Goal: Information Seeking & Learning: Learn about a topic

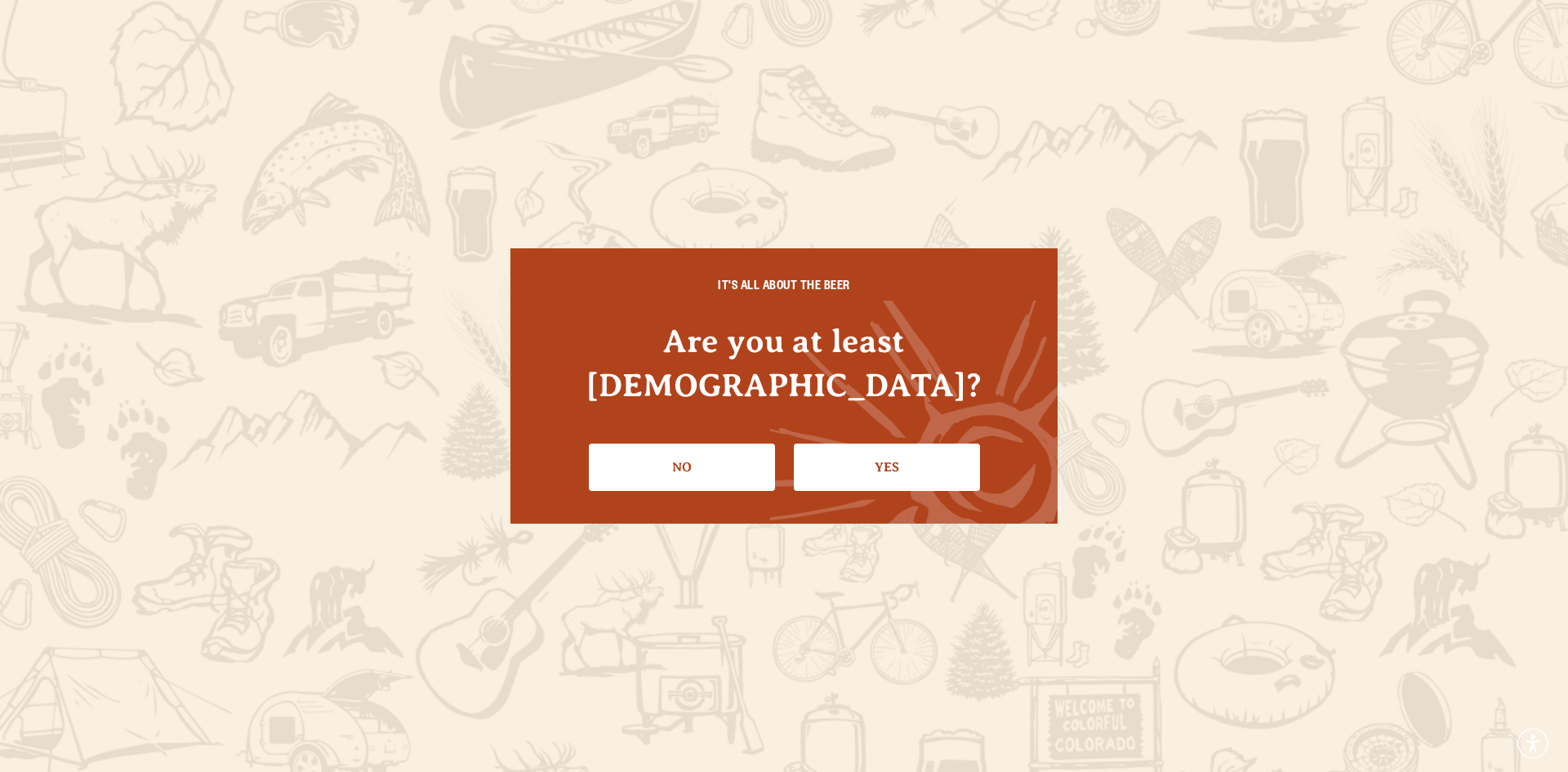
click at [903, 443] on link "Yes" at bounding box center [887, 467] width 186 height 48
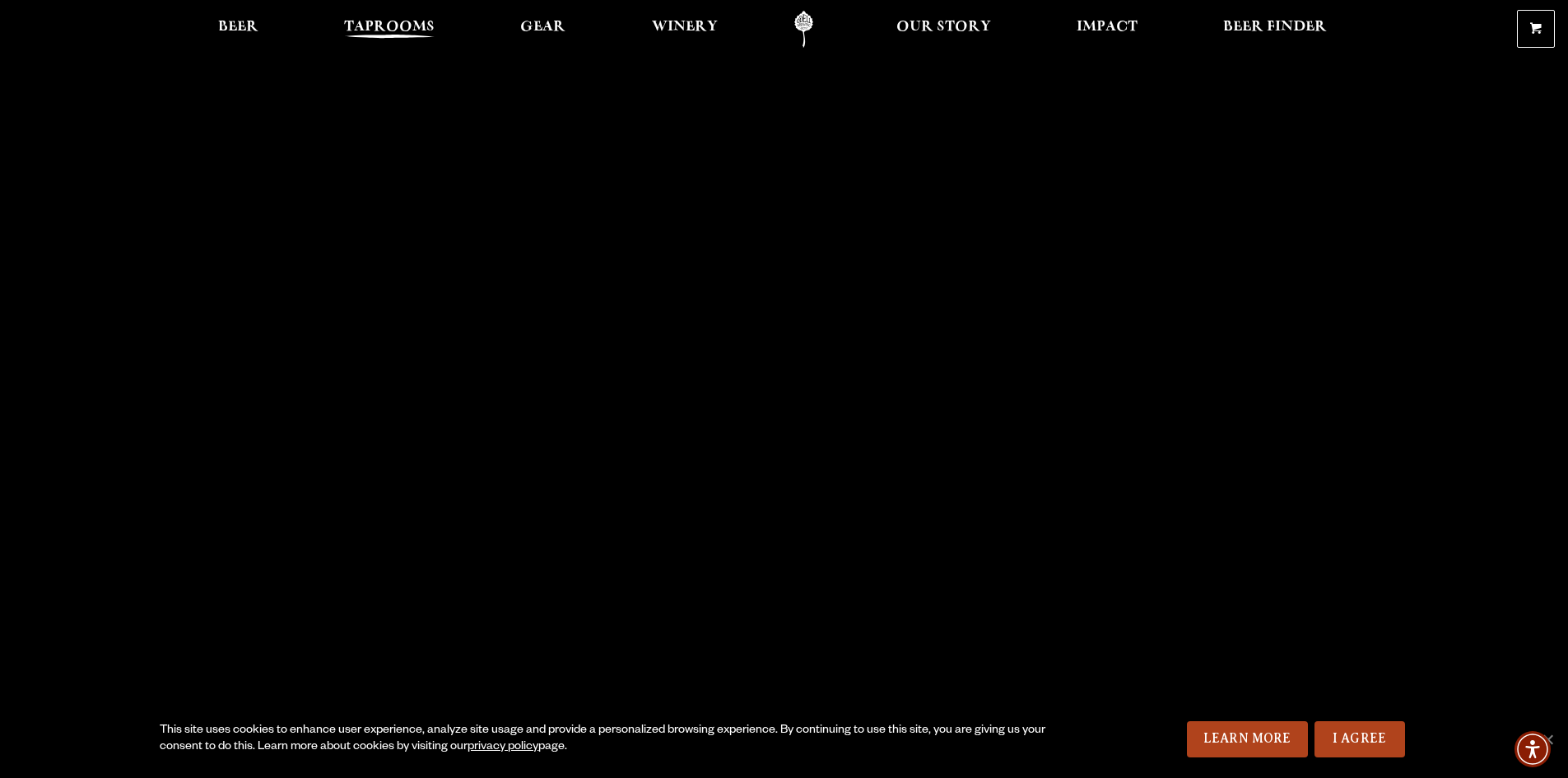
click at [402, 20] on span "Taprooms" at bounding box center [389, 27] width 91 height 13
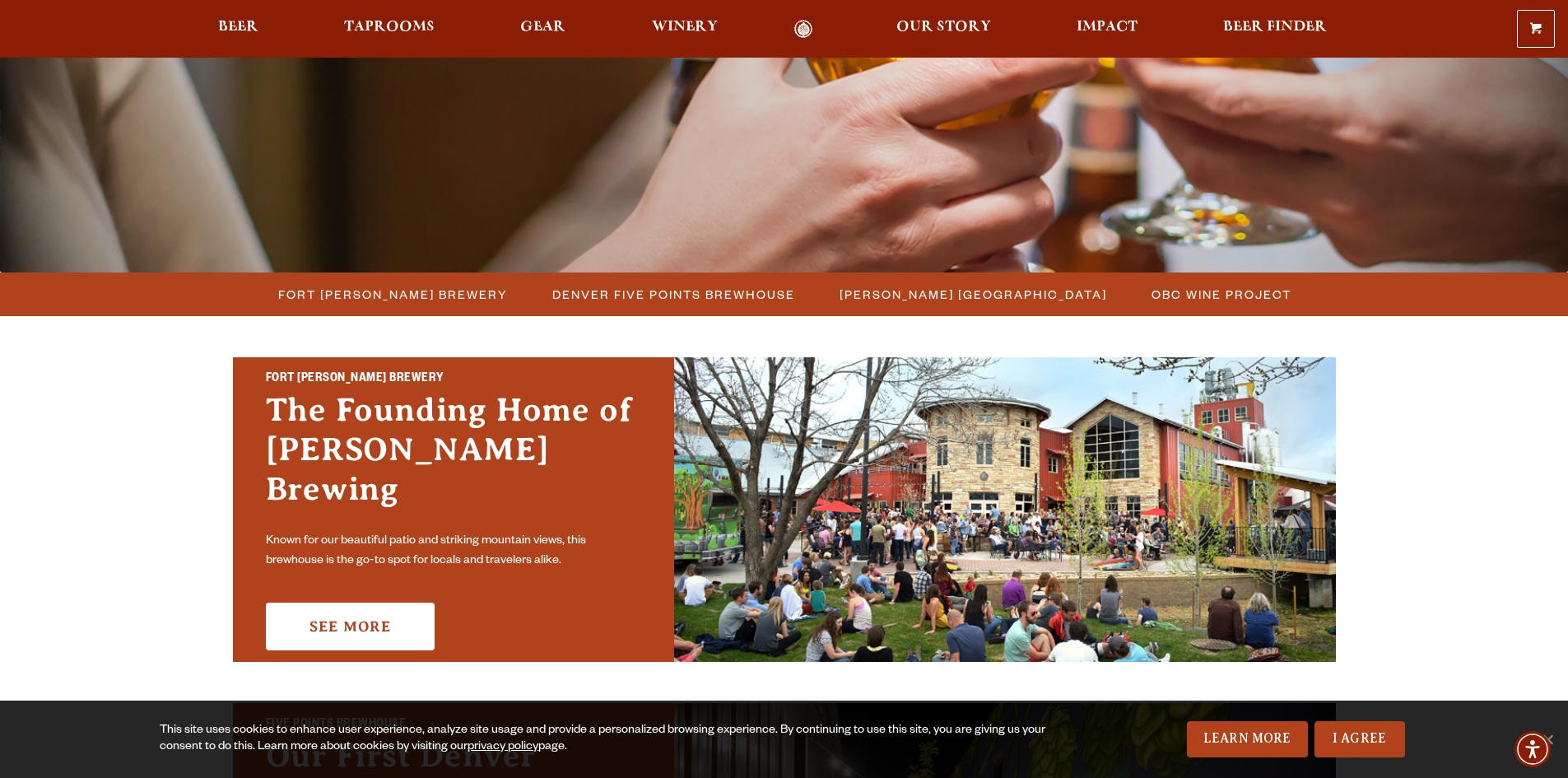
scroll to position [246, 0]
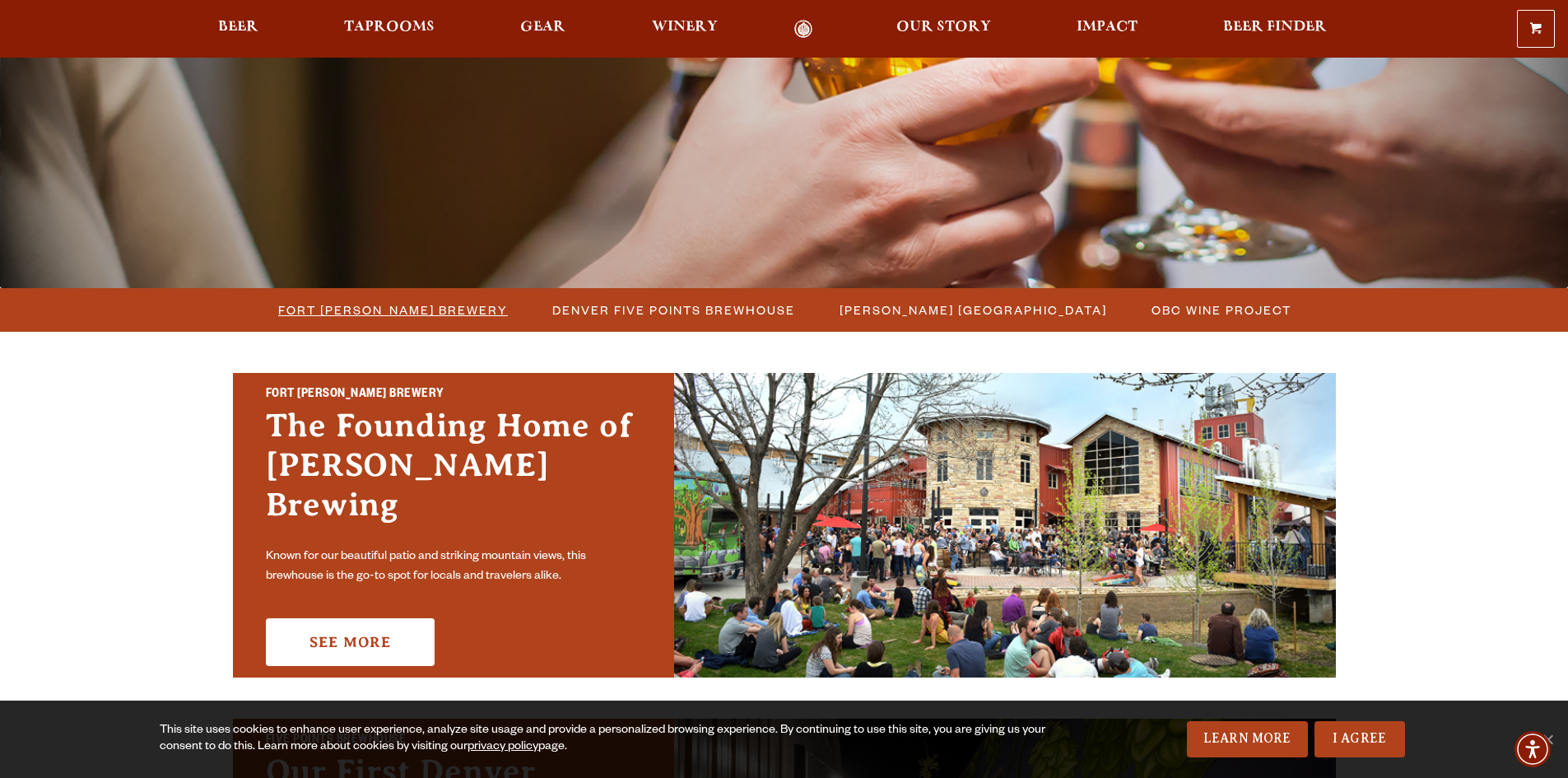
click at [376, 309] on span "Fort [PERSON_NAME] Brewery" at bounding box center [393, 309] width 229 height 24
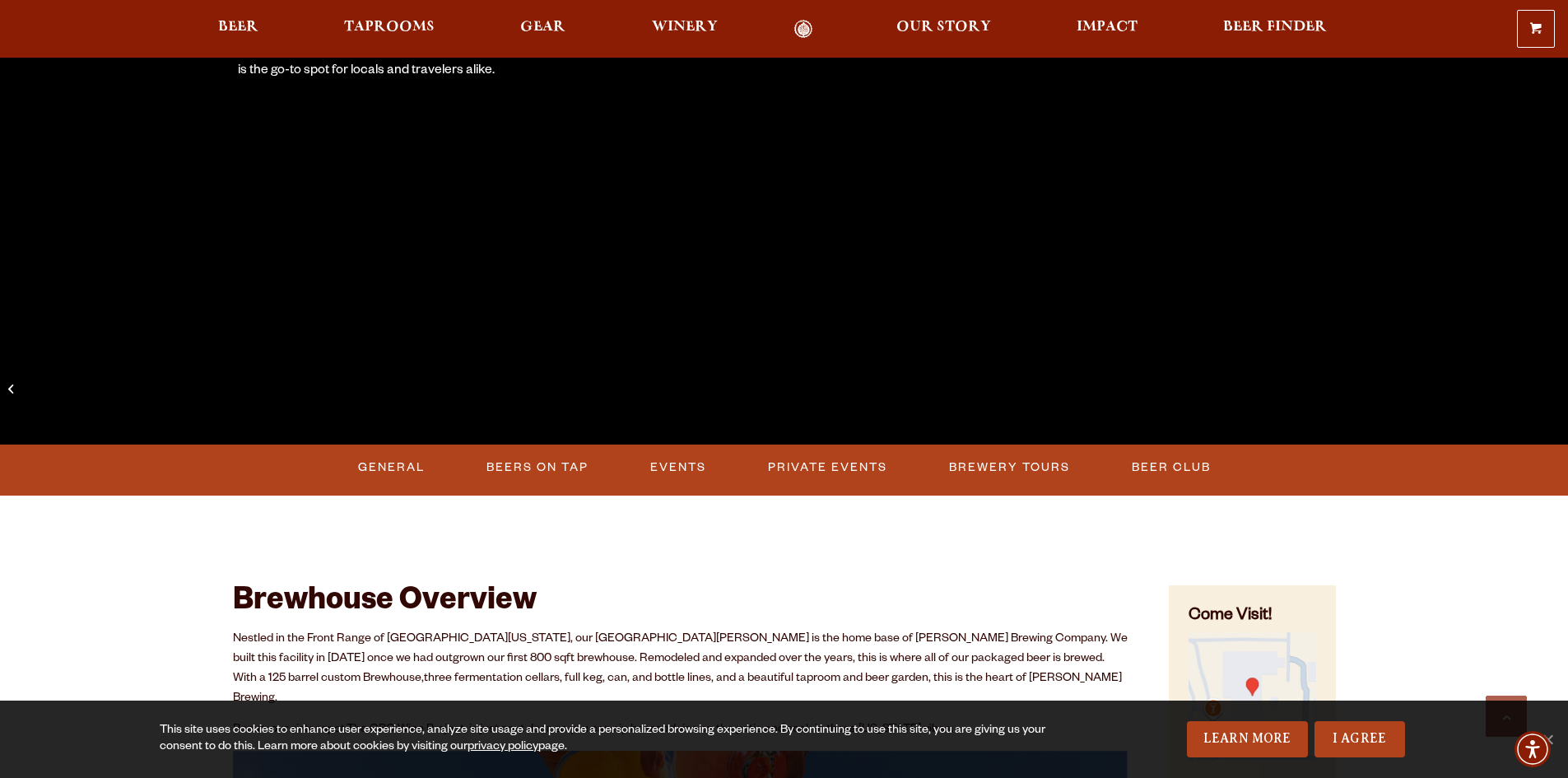
scroll to position [514, 0]
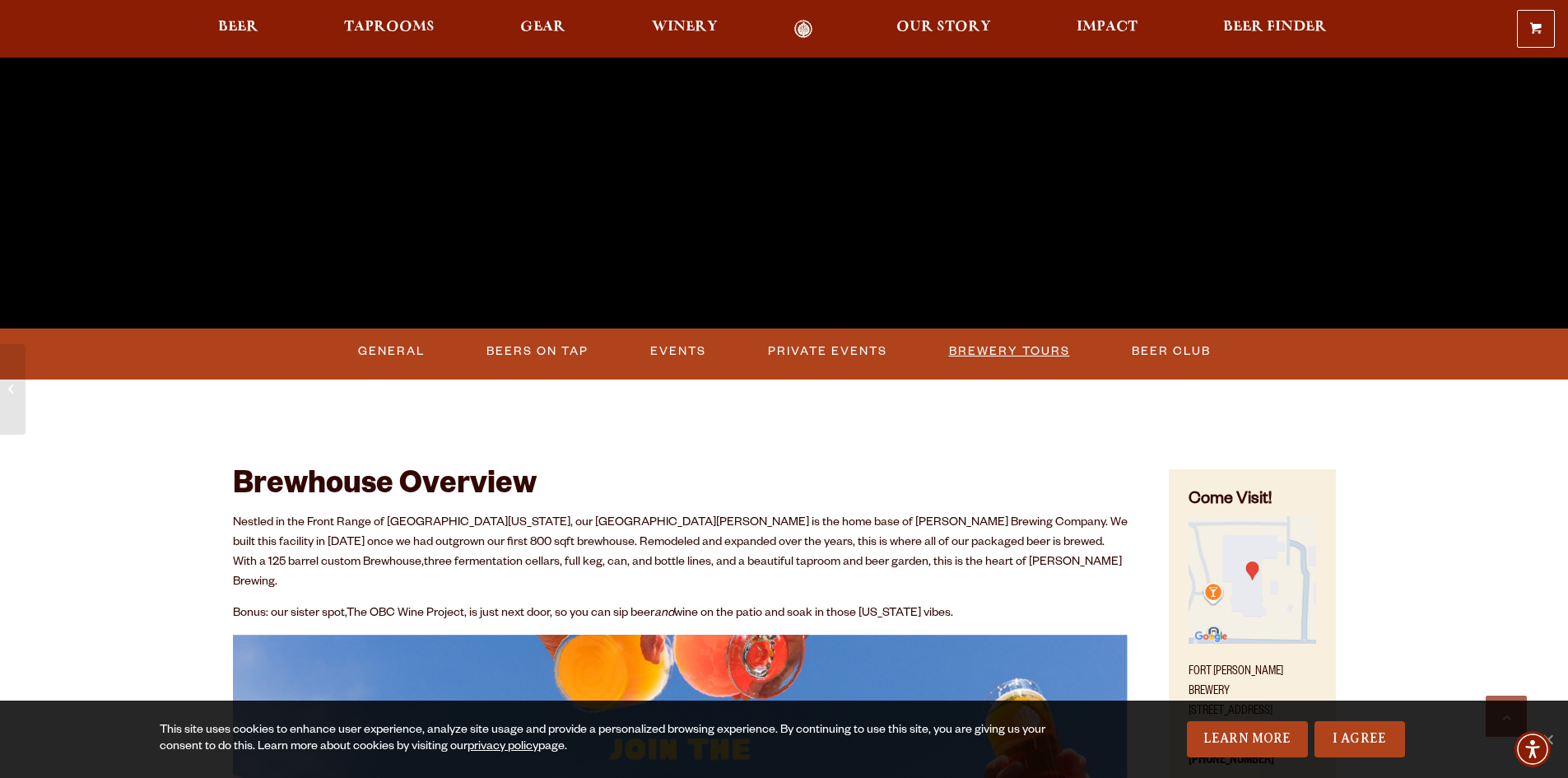
click at [984, 349] on link "Brewery Tours" at bounding box center [1009, 350] width 134 height 38
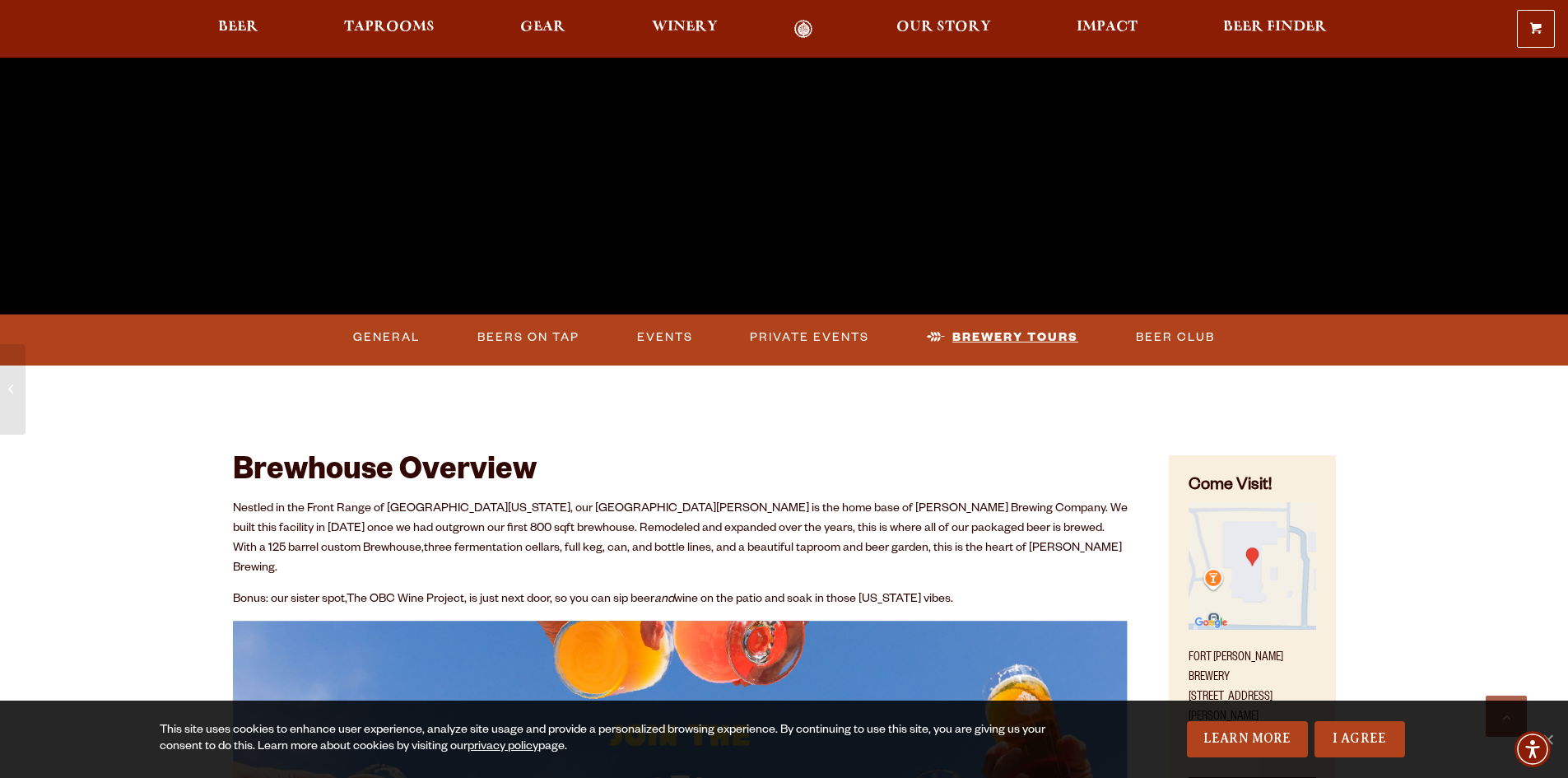
scroll to position [535, 0]
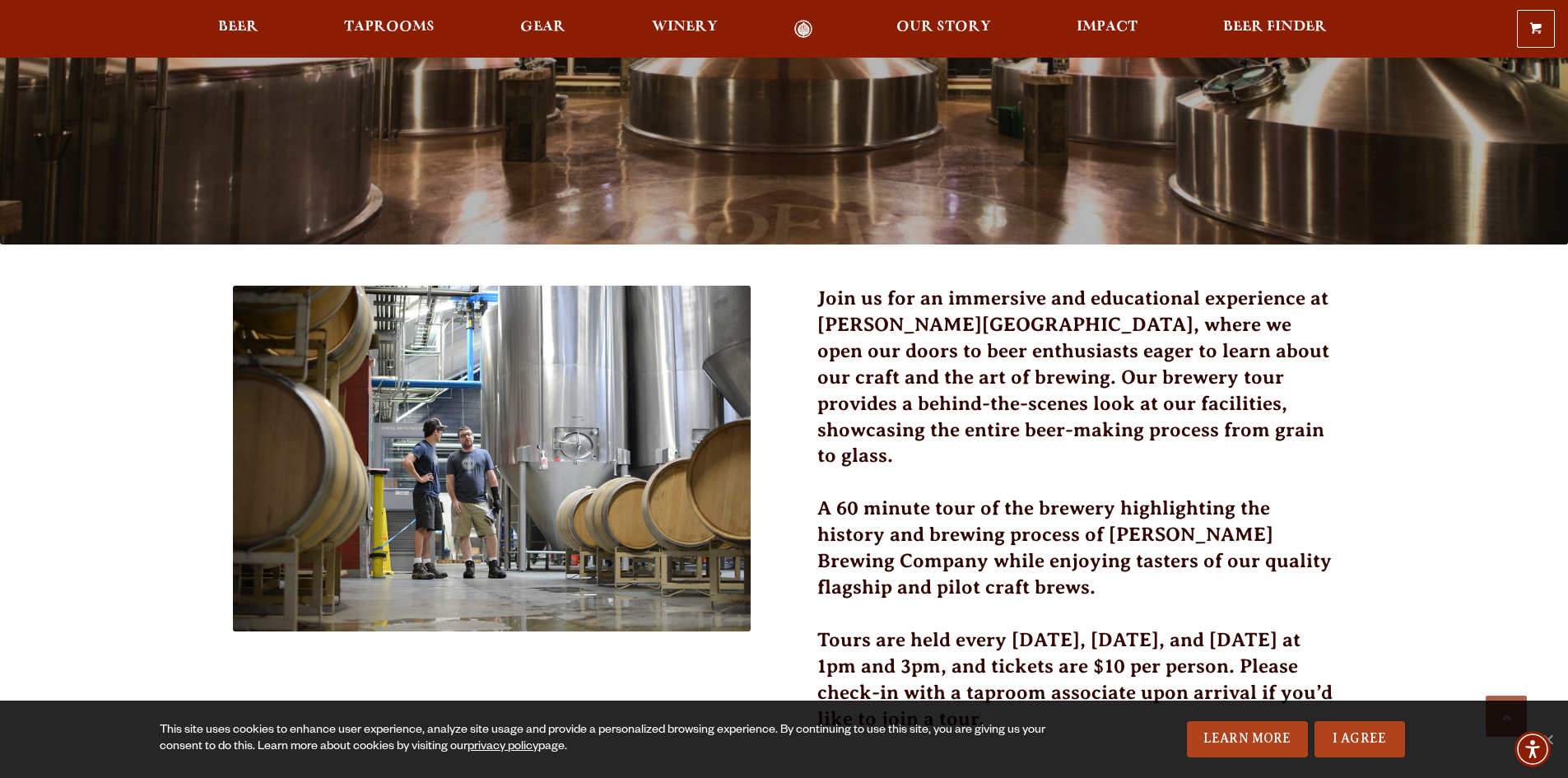
scroll to position [288, 0]
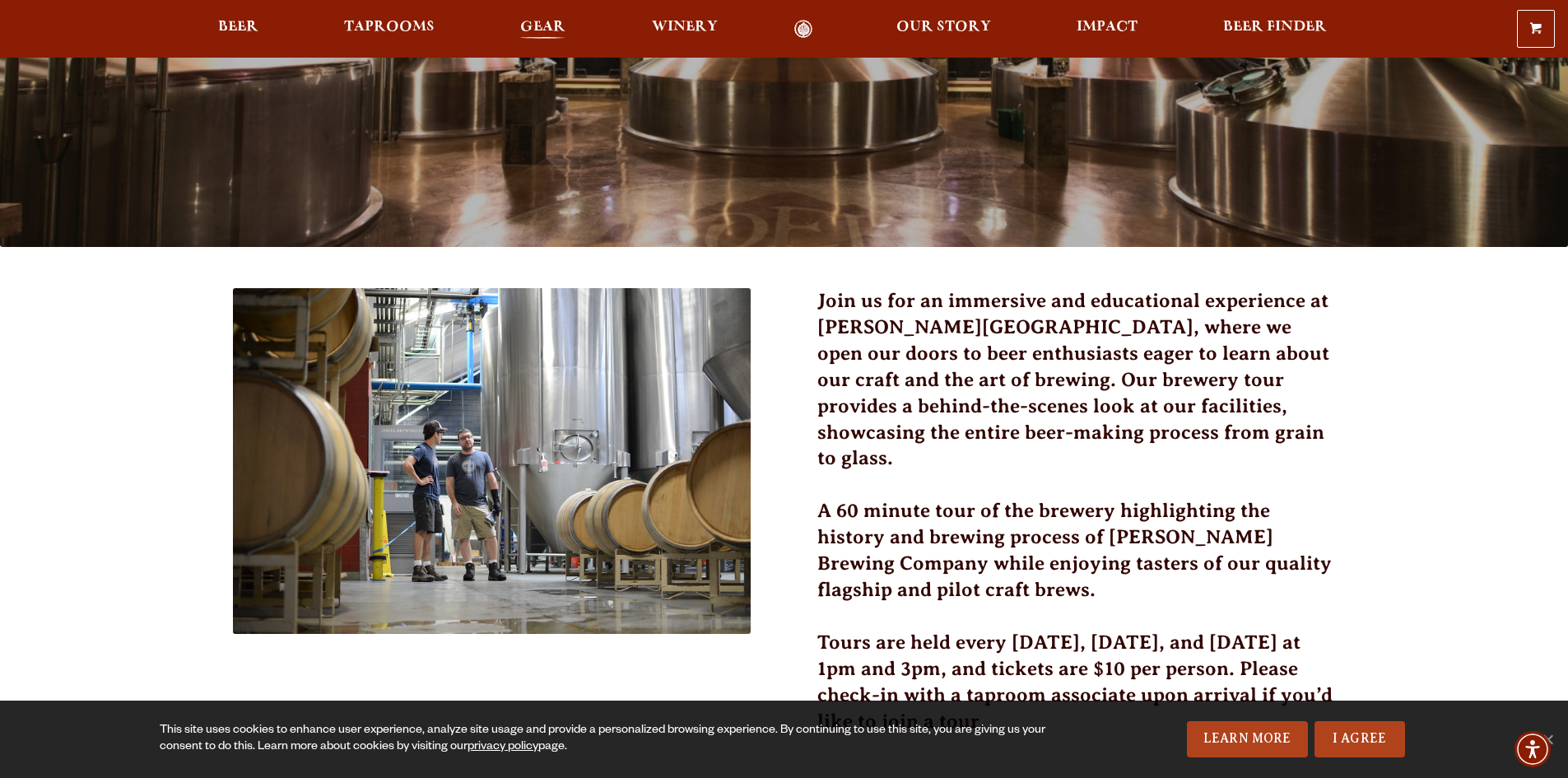
click at [537, 24] on span "Gear" at bounding box center [542, 27] width 45 height 13
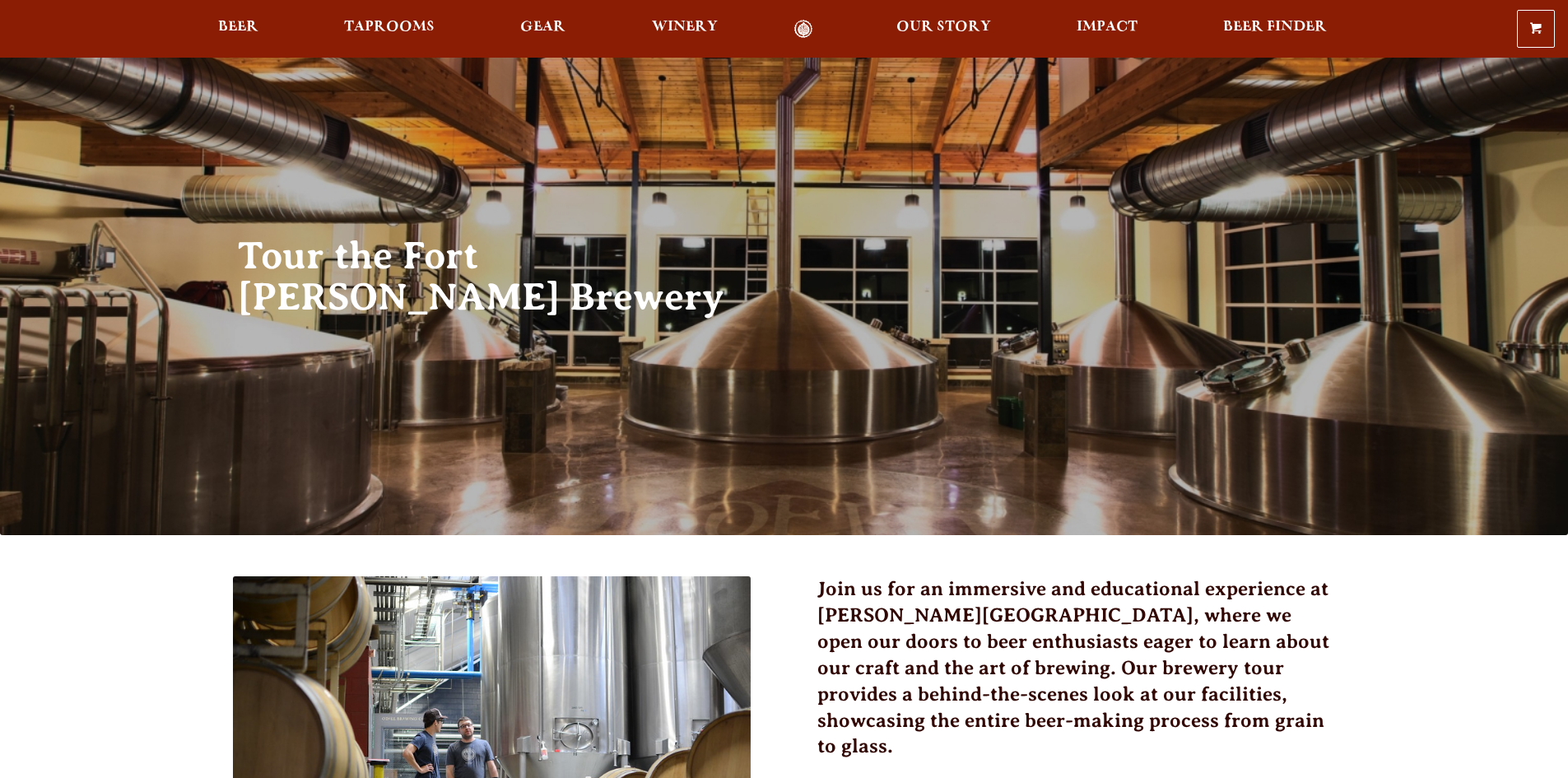
scroll to position [290, 0]
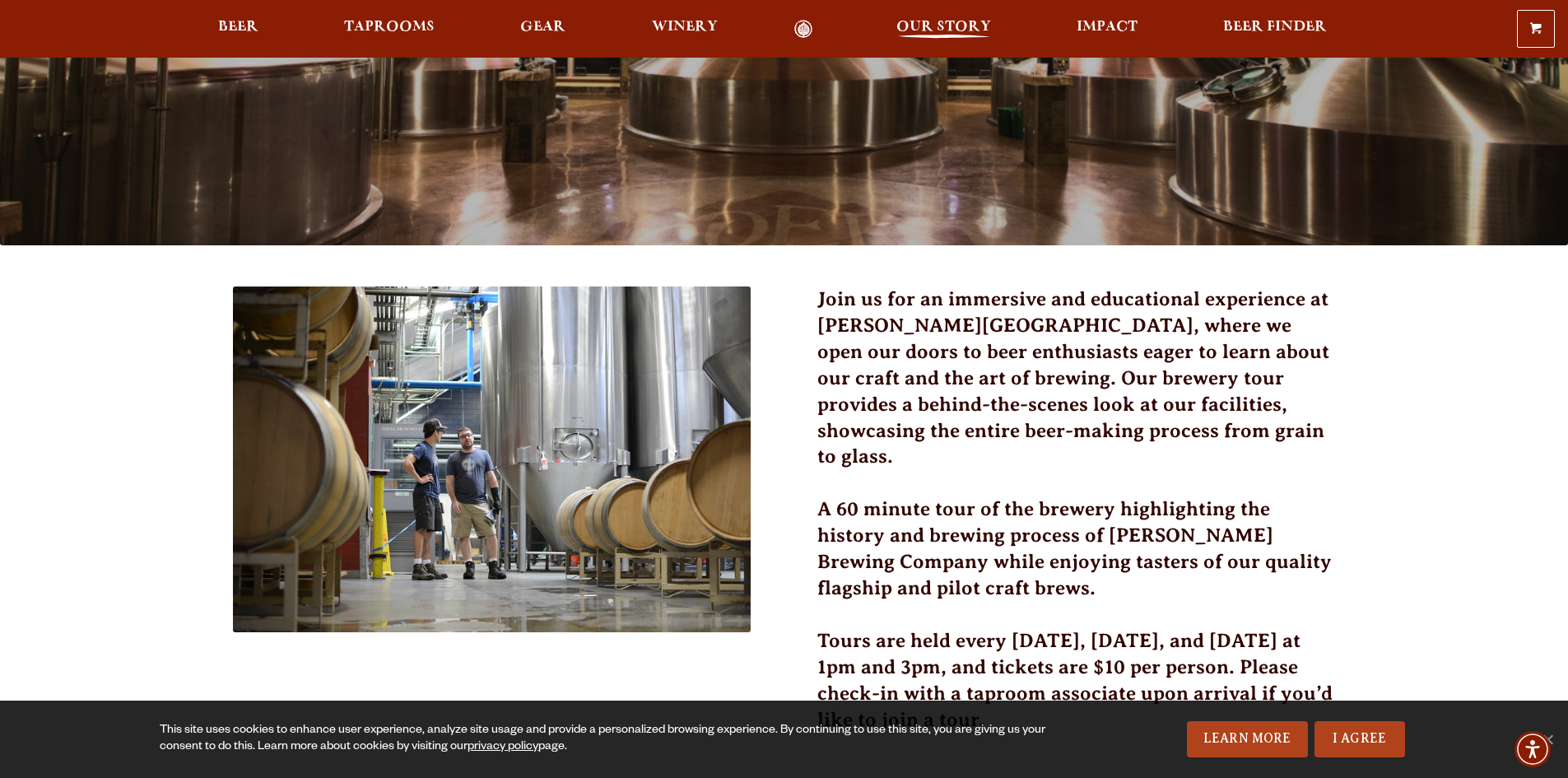
click at [934, 34] on span "Our Story" at bounding box center [944, 27] width 94 height 13
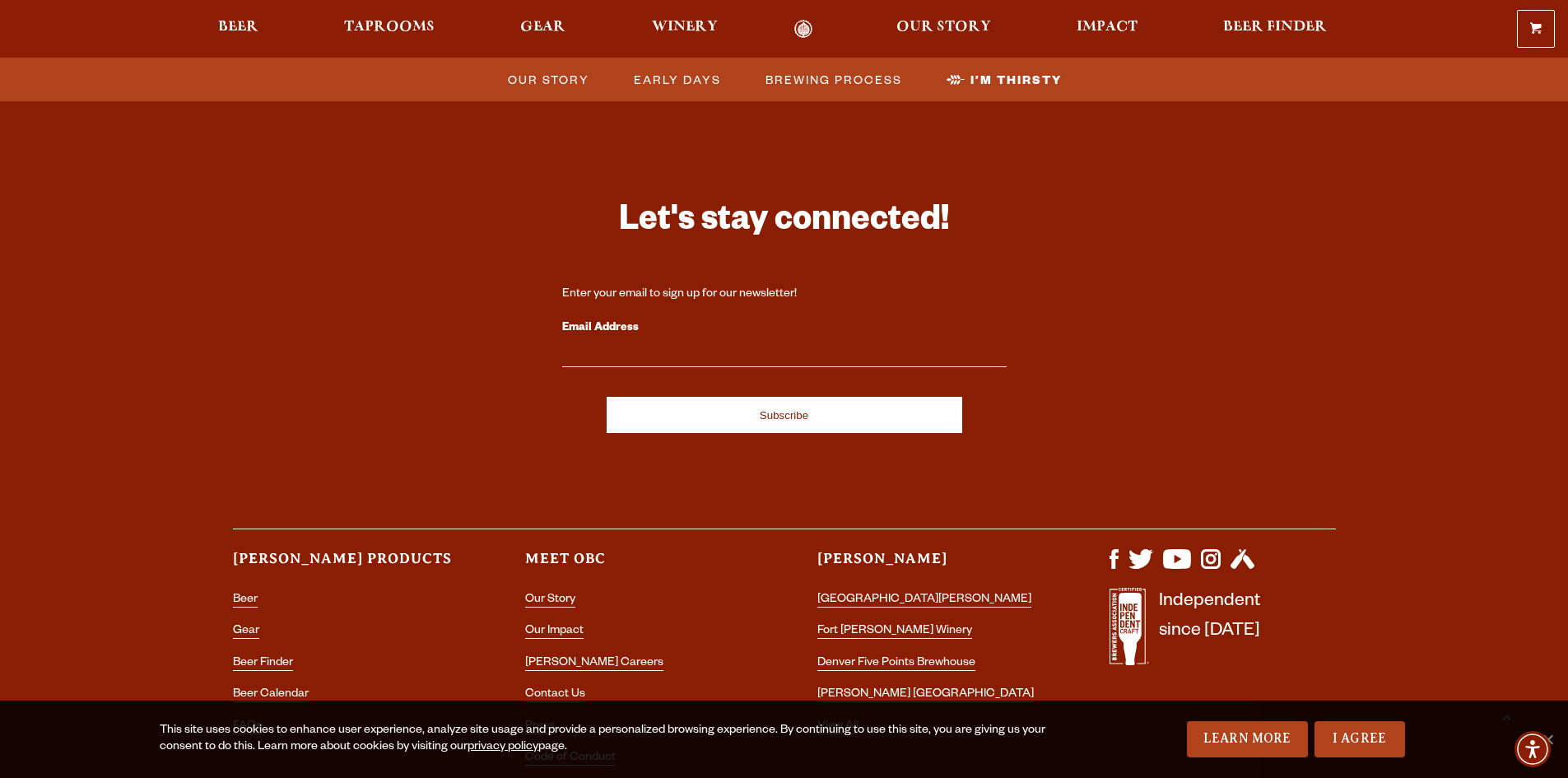
scroll to position [5459, 0]
click at [250, 687] on link "Beer Calendar" at bounding box center [271, 694] width 76 height 14
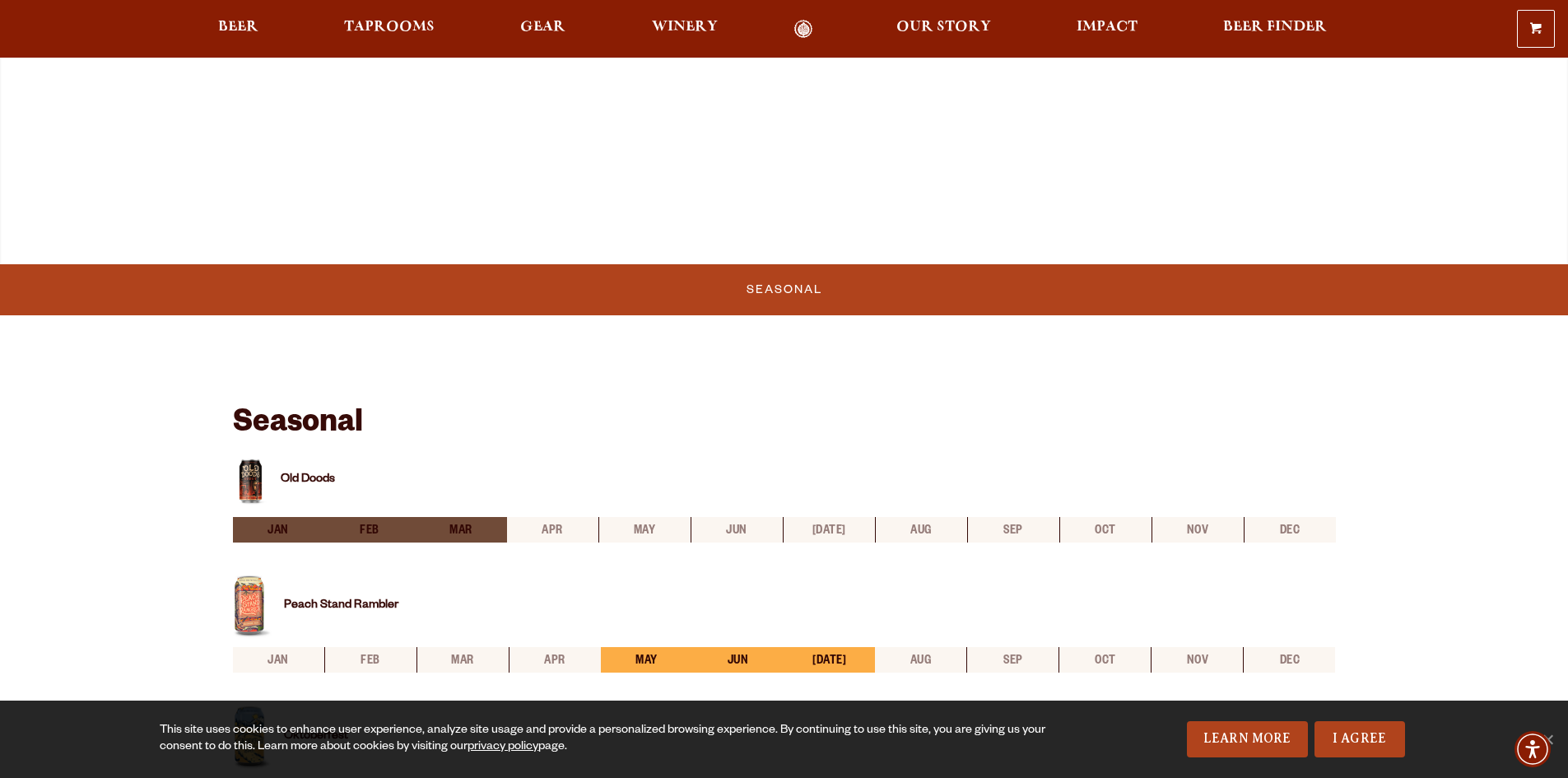
scroll to position [350, 0]
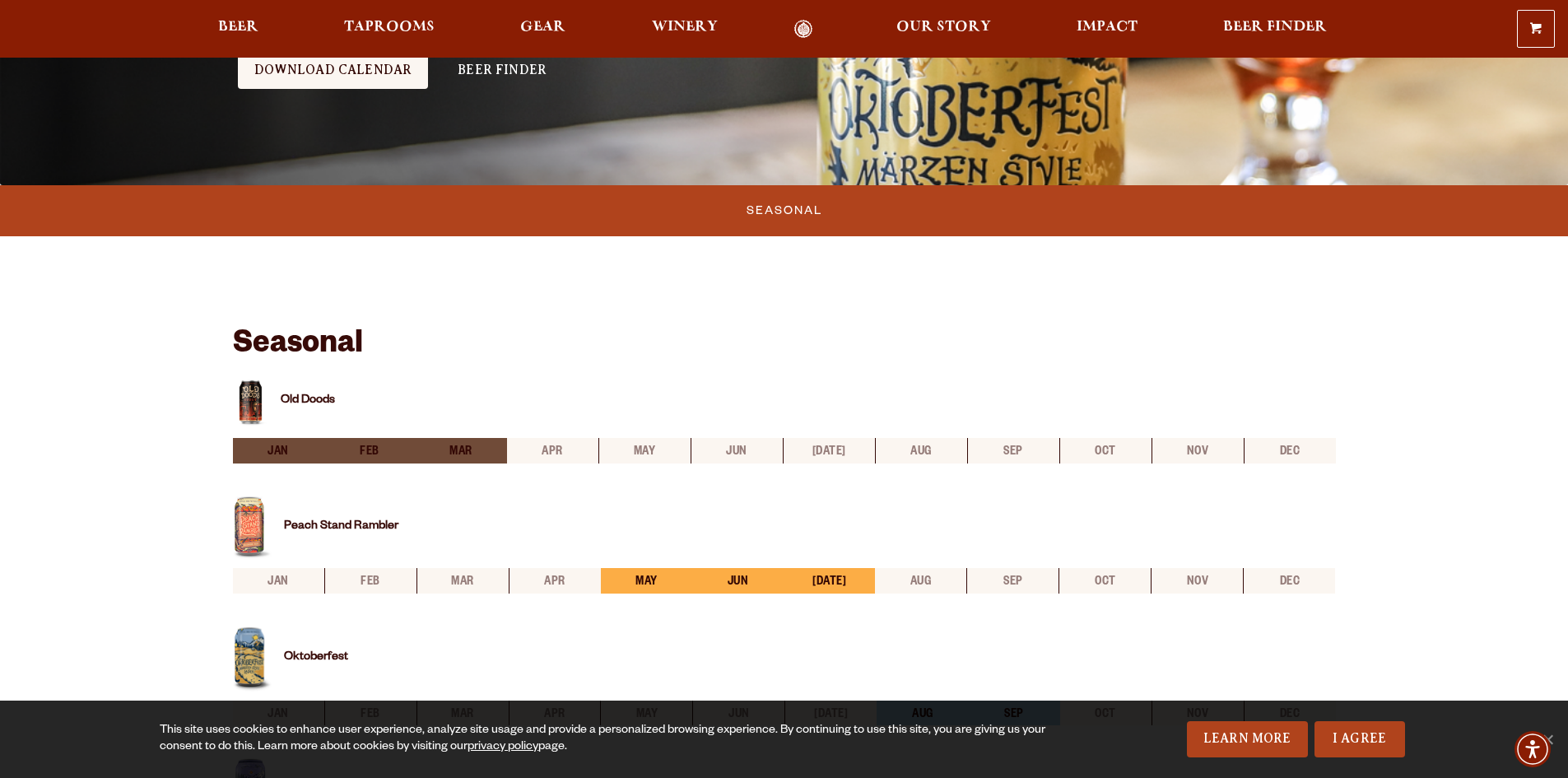
click at [1006, 579] on li "sep" at bounding box center [1012, 581] width 92 height 25
click at [1021, 581] on li "sep" at bounding box center [1012, 581] width 92 height 25
click at [1016, 576] on li "sep" at bounding box center [1012, 581] width 92 height 25
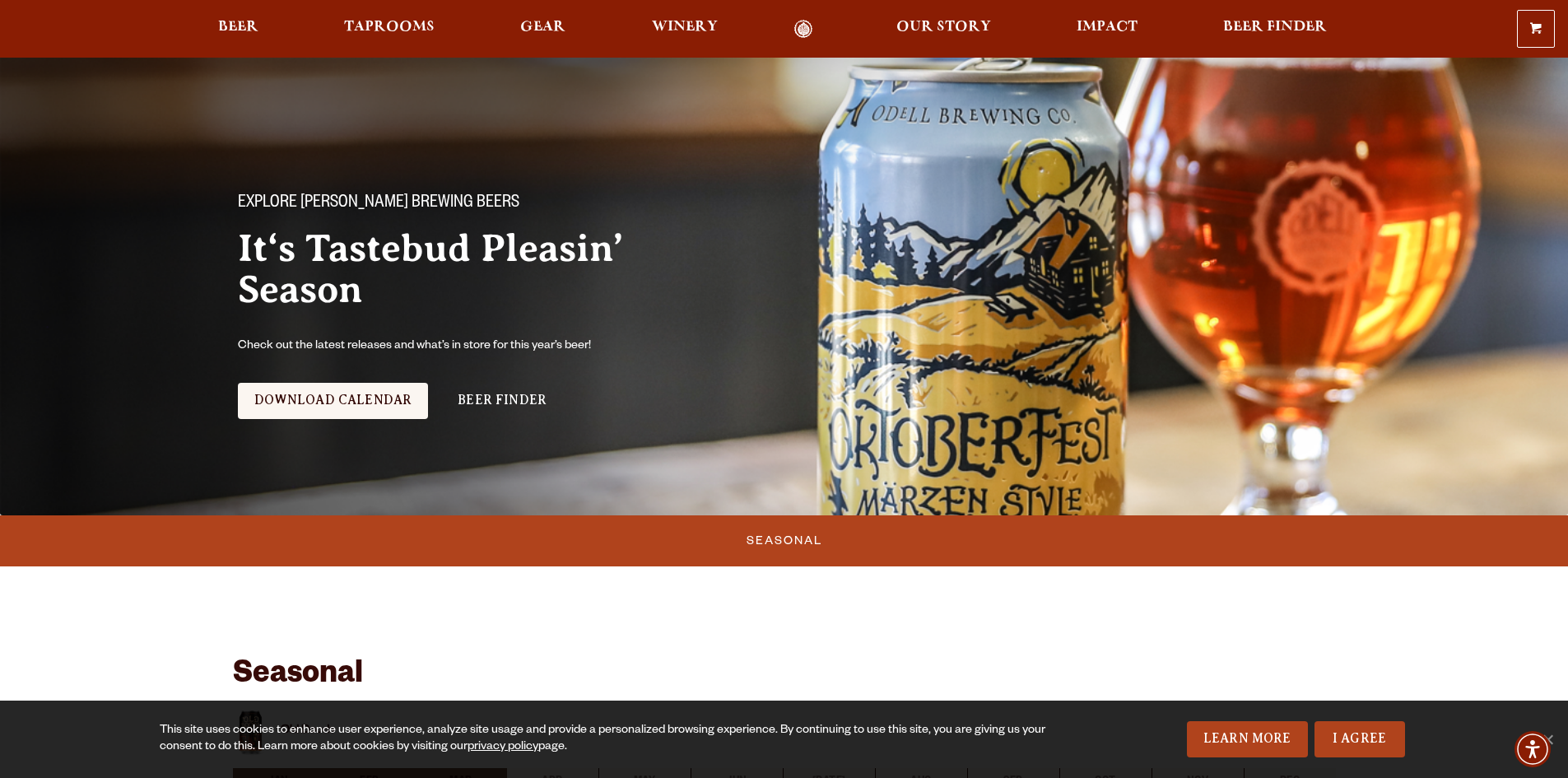
scroll to position [0, 0]
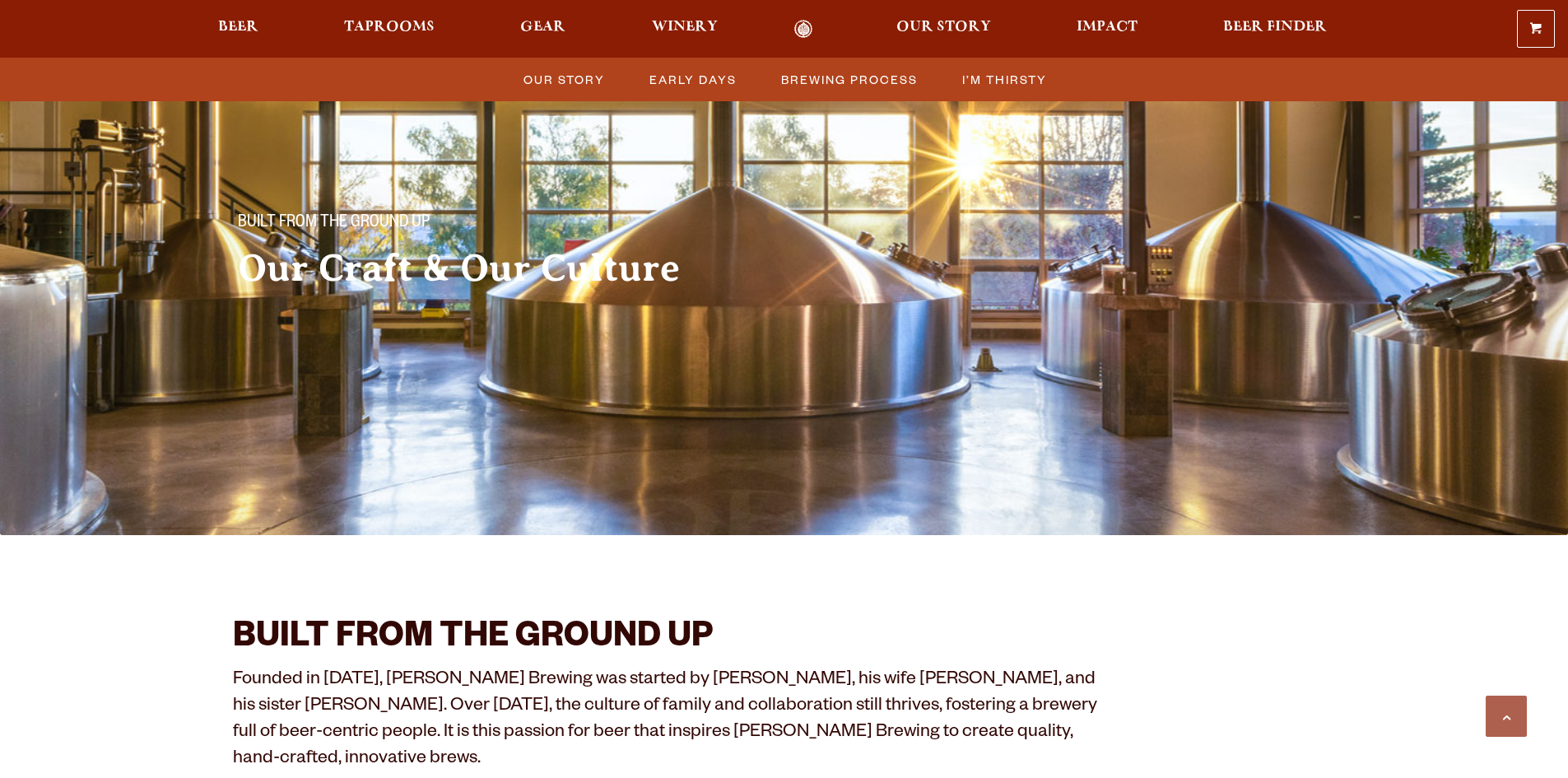
scroll to position [5459, 0]
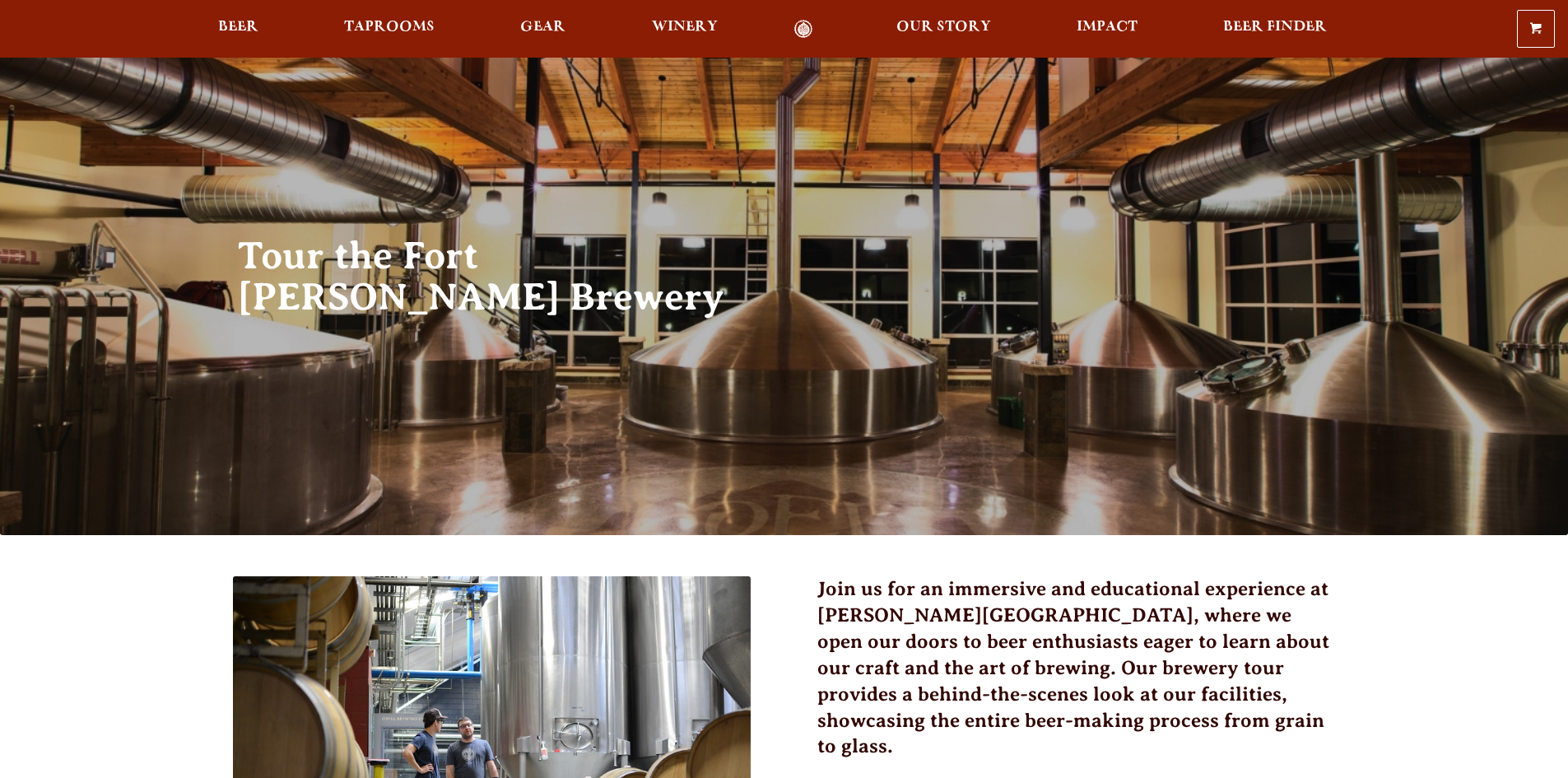
scroll to position [292, 0]
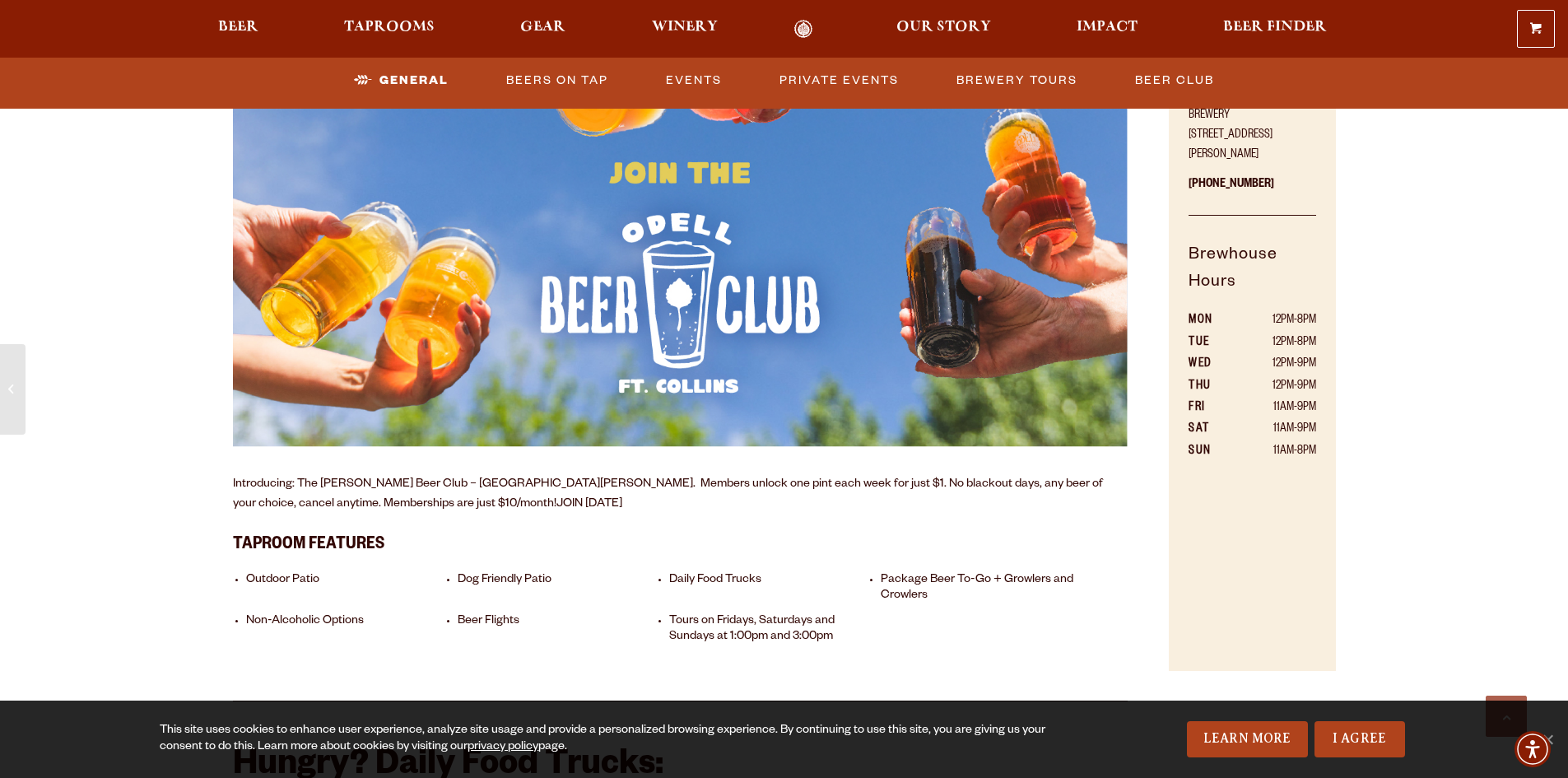
scroll to position [1111, 0]
